Goal: Check status: Check status

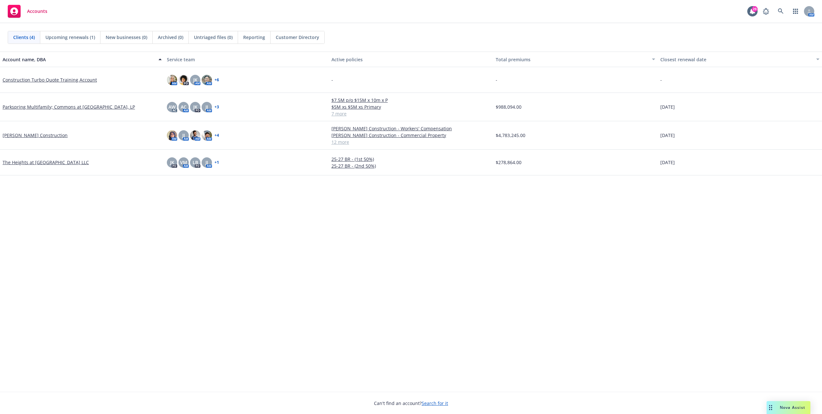
click at [70, 33] on div "Upcoming renewals (1)" at bounding box center [70, 37] width 60 height 12
